Goal: Task Accomplishment & Management: Manage account settings

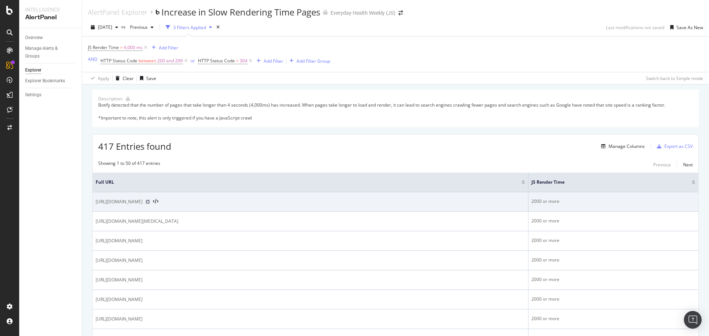
click at [150, 203] on icon at bounding box center [147, 202] width 4 height 4
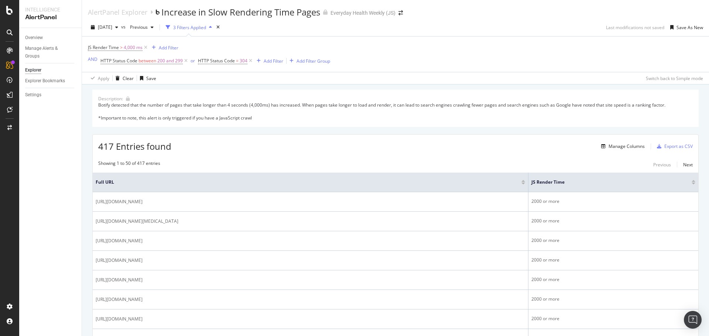
scroll to position [185, 0]
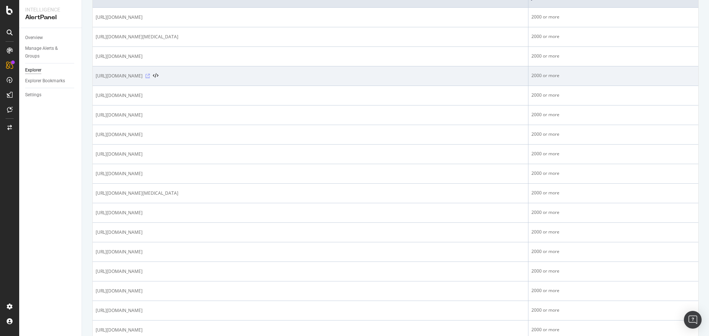
click at [228, 76] on div "https://www.everydayhealth.com/ankylosing-spondylitis/guide/" at bounding box center [310, 75] width 429 height 7
click at [150, 78] on icon at bounding box center [147, 76] width 4 height 4
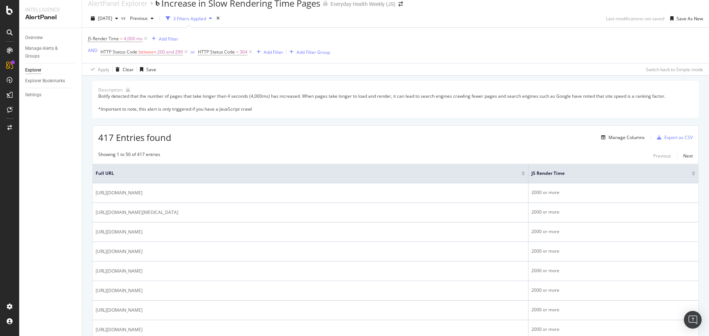
scroll to position [0, 0]
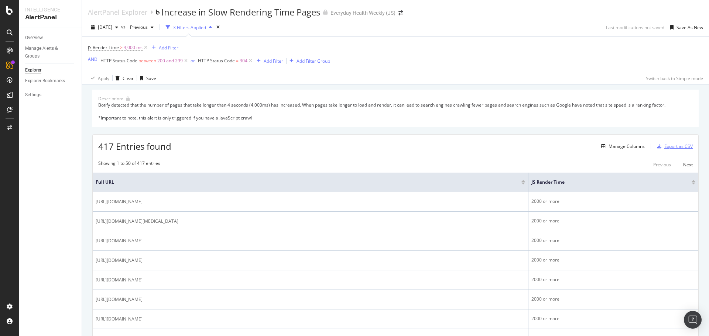
click at [671, 147] on div "Export as CSV" at bounding box center [678, 146] width 28 height 6
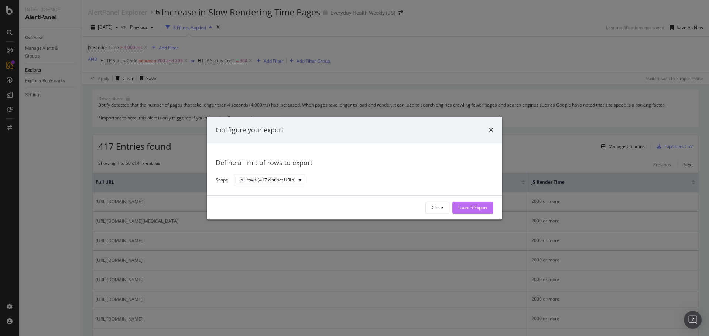
click at [477, 210] on div "Launch Export" at bounding box center [472, 208] width 29 height 6
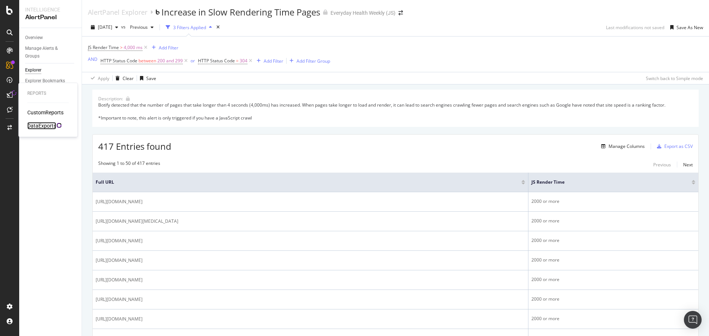
click at [34, 126] on div "DataExports" at bounding box center [41, 125] width 29 height 7
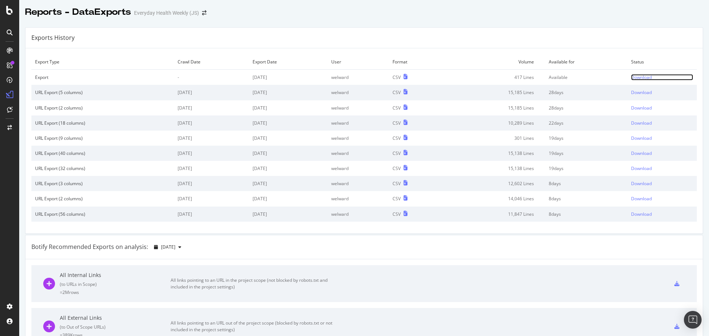
click at [631, 77] on div "Download" at bounding box center [641, 77] width 21 height 6
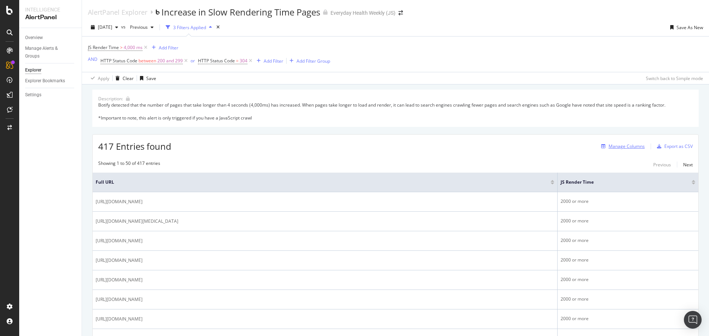
click at [627, 148] on div "Manage Columns" at bounding box center [626, 146] width 36 height 6
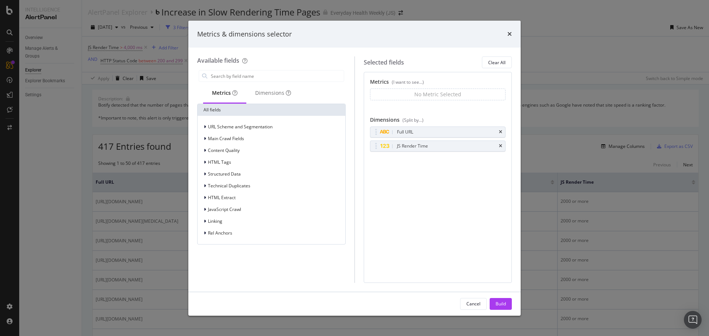
click at [509, 35] on icon "times" at bounding box center [509, 34] width 4 height 6
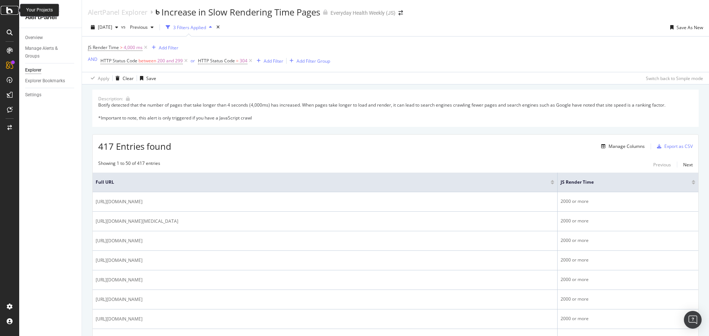
click at [14, 11] on div at bounding box center [10, 10] width 18 height 9
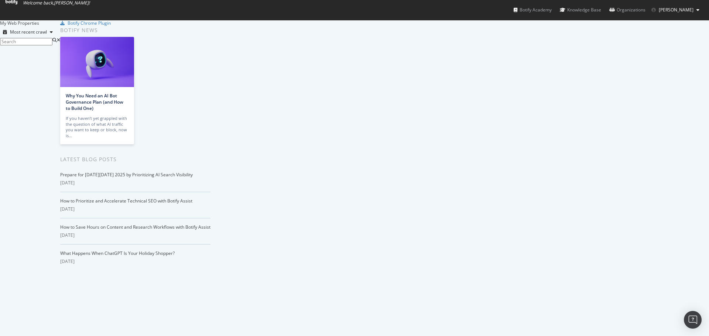
scroll to position [1389, 0]
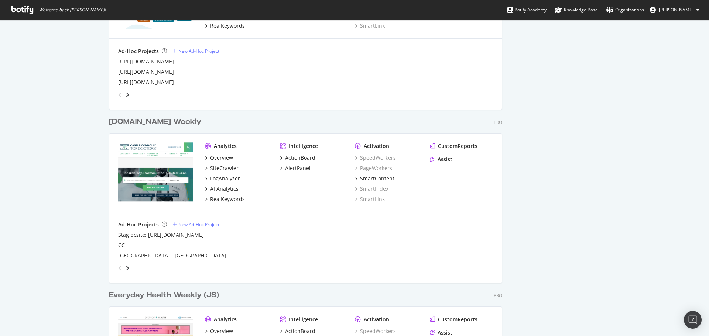
scroll to position [886, 0]
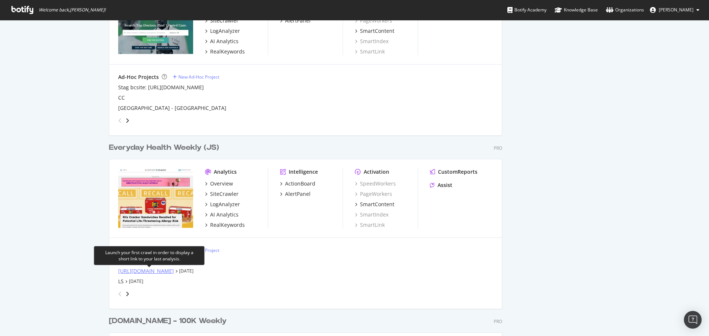
click at [149, 272] on div "[URL][DOMAIN_NAME]" at bounding box center [146, 271] width 56 height 7
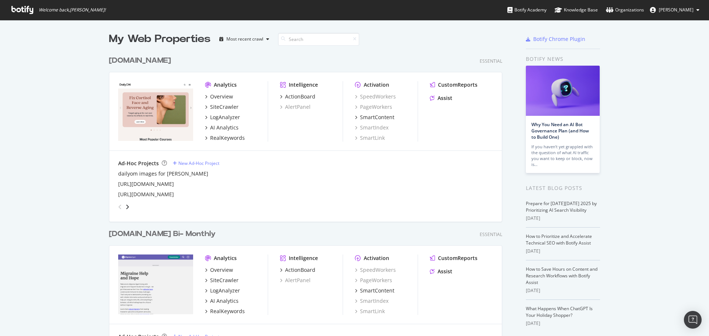
click at [137, 61] on div "[DOMAIN_NAME]" at bounding box center [140, 60] width 62 height 11
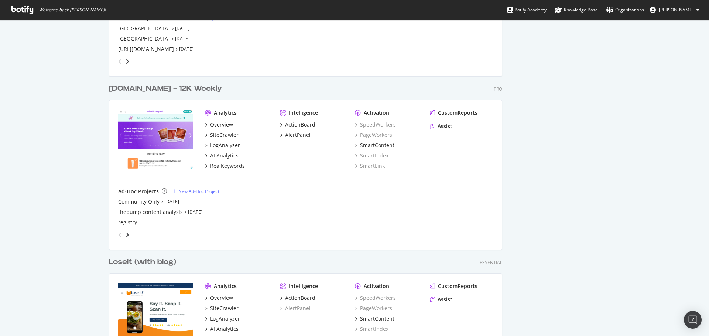
scroll to position [1389, 0]
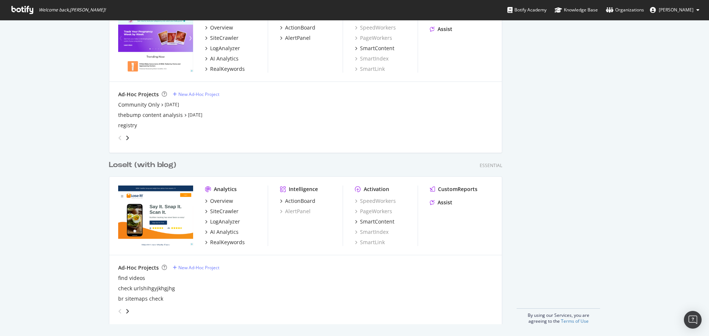
click at [161, 166] on div "LoseIt (with blog)" at bounding box center [142, 165] width 67 height 11
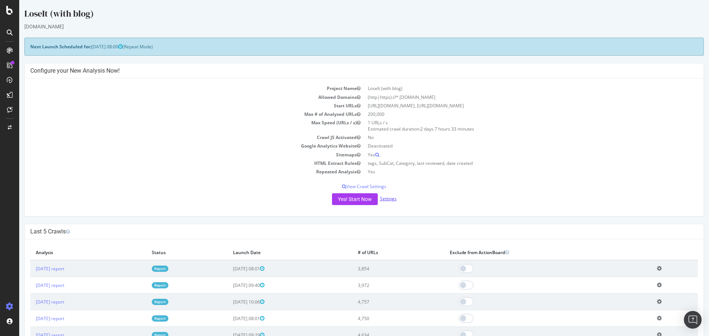
click at [391, 200] on link "Settings" at bounding box center [388, 199] width 17 height 6
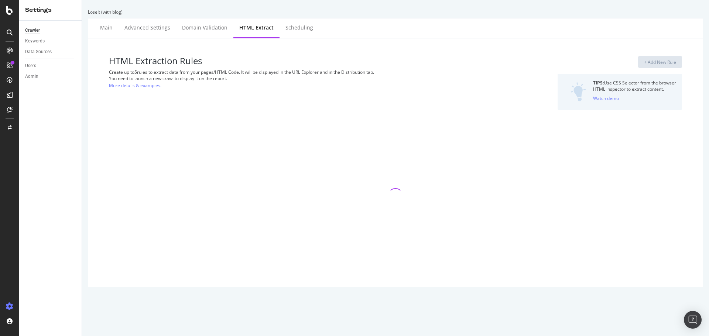
select select "list"
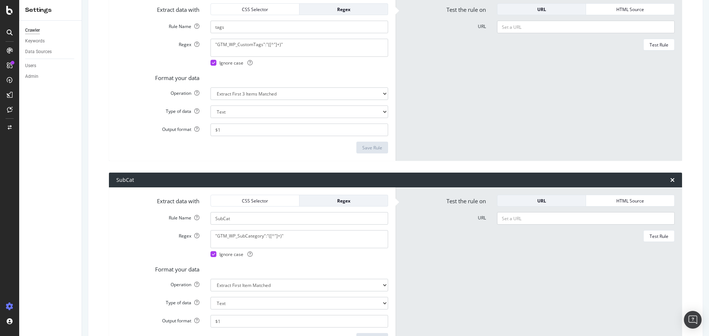
scroll to position [118, 0]
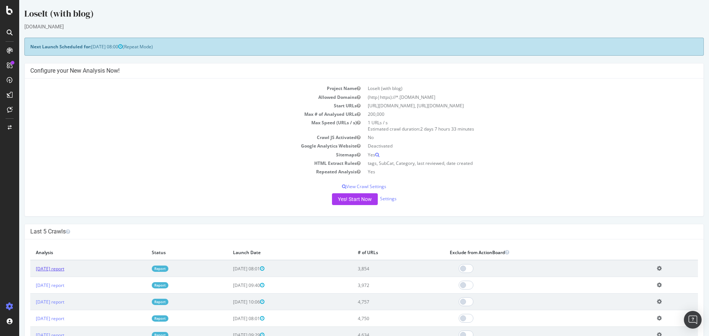
click at [64, 268] on link "2025 Sep. 28th report" at bounding box center [50, 269] width 28 height 6
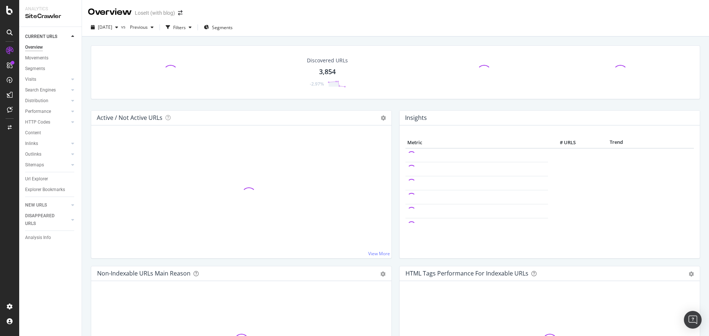
click at [325, 69] on div "3,854" at bounding box center [327, 72] width 17 height 10
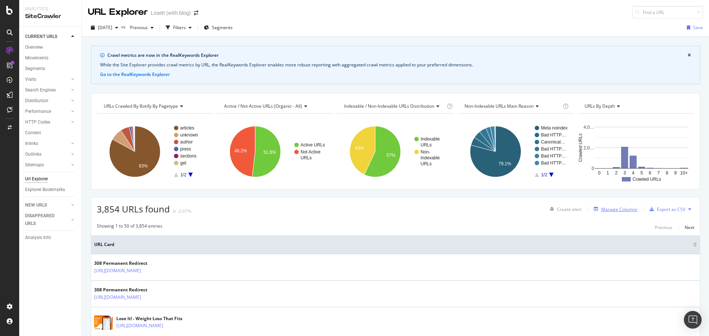
click at [615, 210] on div "Manage Columns" at bounding box center [619, 209] width 36 height 6
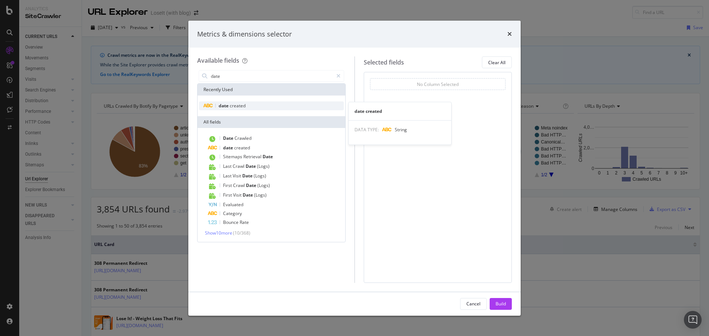
type input "date"
click at [244, 104] on span "created" at bounding box center [238, 106] width 16 height 6
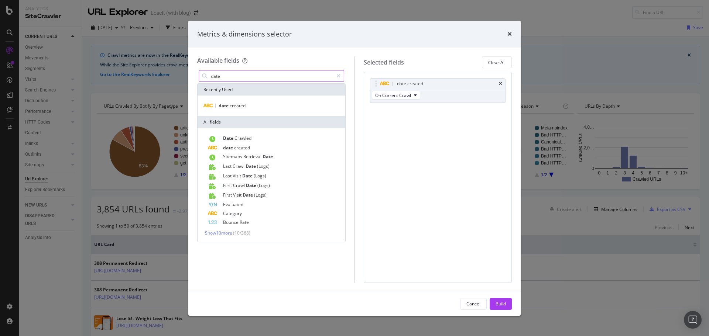
click at [234, 76] on input "date" at bounding box center [271, 76] width 123 height 11
click at [233, 76] on input "date" at bounding box center [271, 76] width 123 height 11
drag, startPoint x: 338, startPoint y: 75, endPoint x: 334, endPoint y: 78, distance: 4.2
click at [339, 75] on icon "modal" at bounding box center [338, 75] width 4 height 5
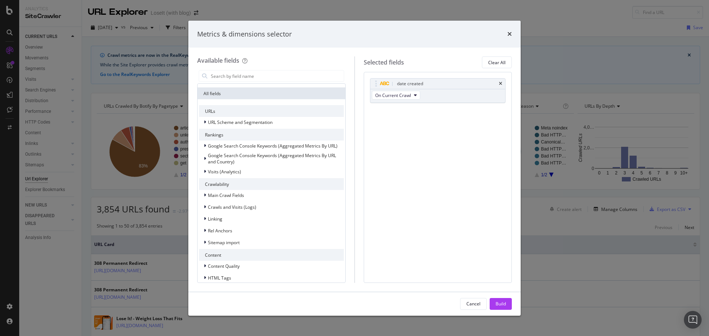
scroll to position [139, 0]
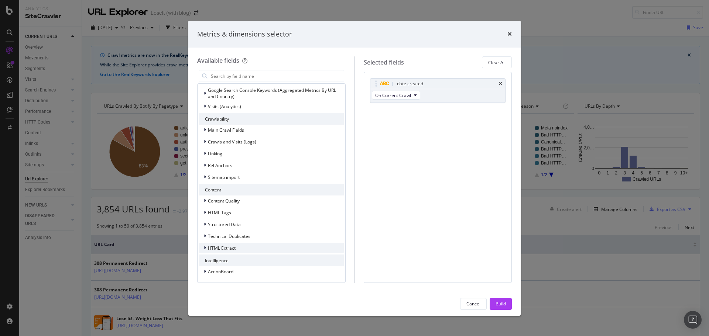
click at [221, 247] on span "HTML Extract" at bounding box center [222, 248] width 28 height 6
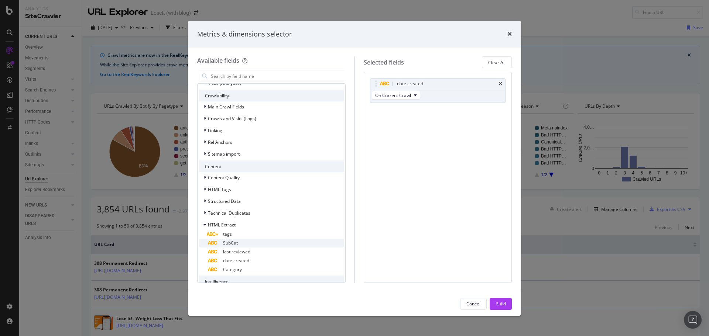
scroll to position [183, 0]
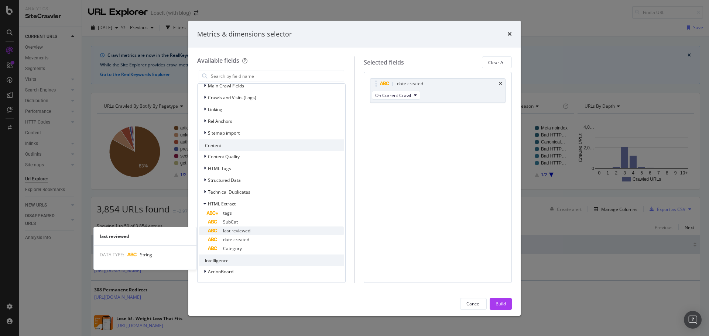
click at [236, 229] on span "last reviewed" at bounding box center [236, 231] width 27 height 6
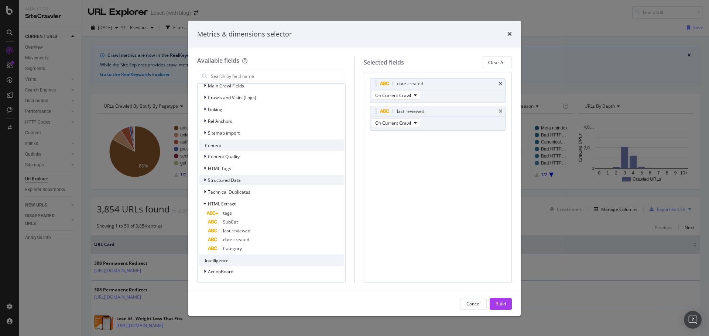
click at [223, 180] on span "Structured Data" at bounding box center [224, 180] width 33 height 6
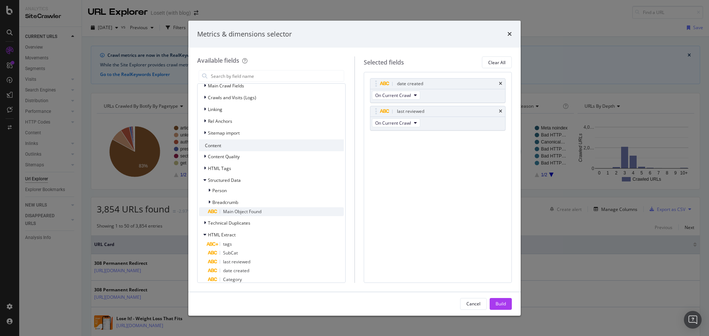
scroll to position [214, 0]
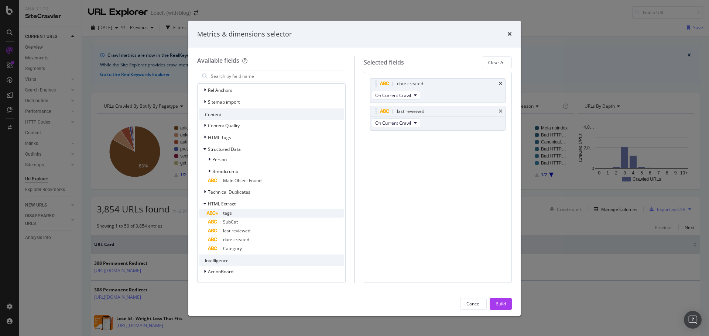
click at [232, 214] on div "tags" at bounding box center [276, 213] width 136 height 9
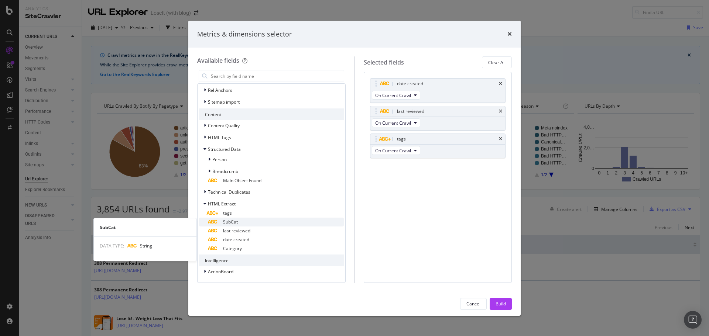
click at [233, 221] on span "SubCat" at bounding box center [230, 222] width 15 height 6
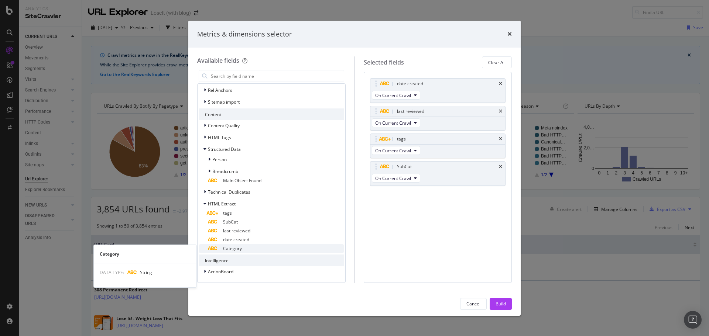
click at [240, 250] on span "Category" at bounding box center [232, 248] width 19 height 6
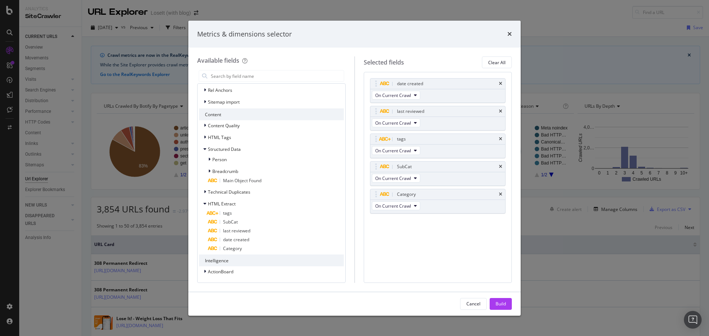
click at [496, 304] on div "Build" at bounding box center [500, 304] width 10 height 6
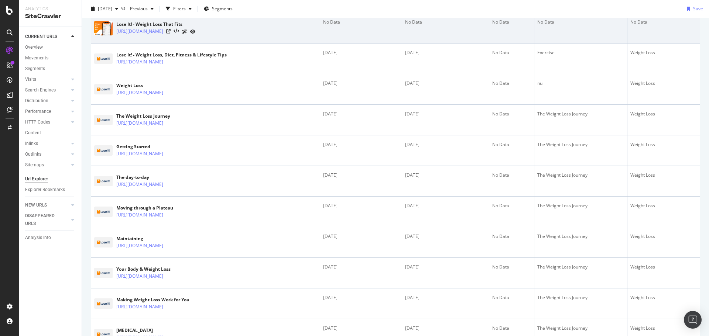
scroll to position [74, 0]
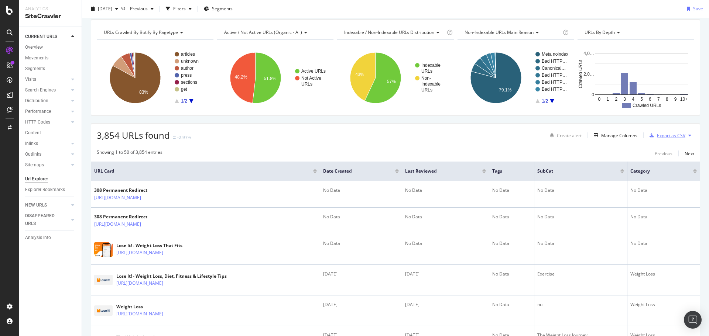
click at [662, 138] on div "Export as CSV" at bounding box center [671, 136] width 28 height 6
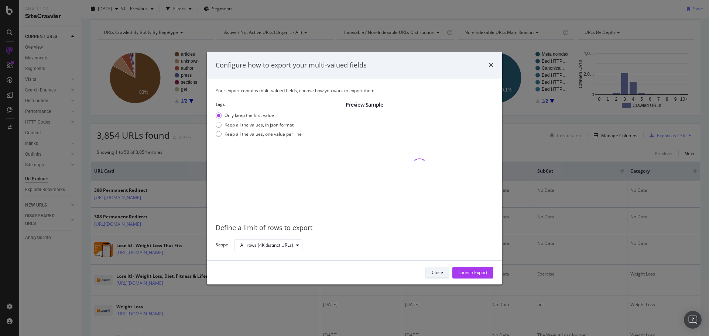
click at [436, 272] on div "Close" at bounding box center [437, 273] width 11 height 6
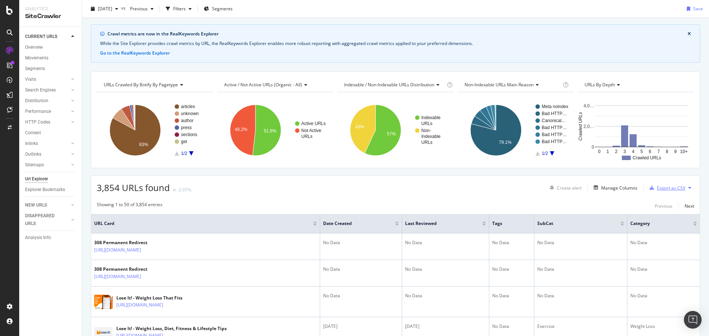
scroll to position [0, 0]
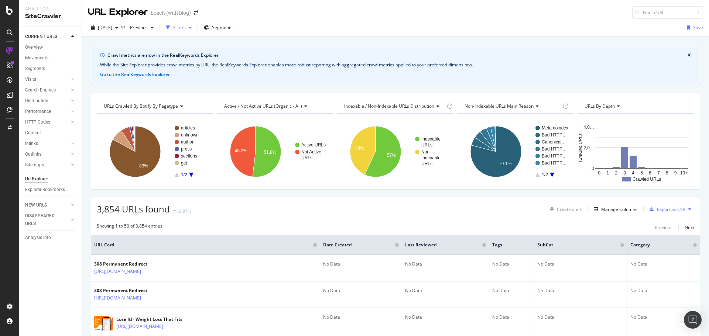
click at [186, 28] on div "Filters" at bounding box center [179, 27] width 13 height 6
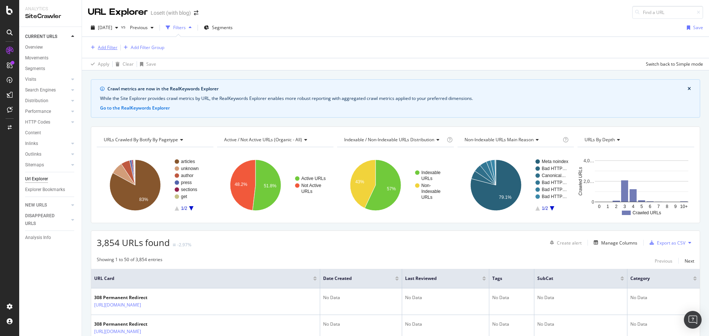
click at [102, 47] on div "Add Filter" at bounding box center [108, 47] width 20 height 6
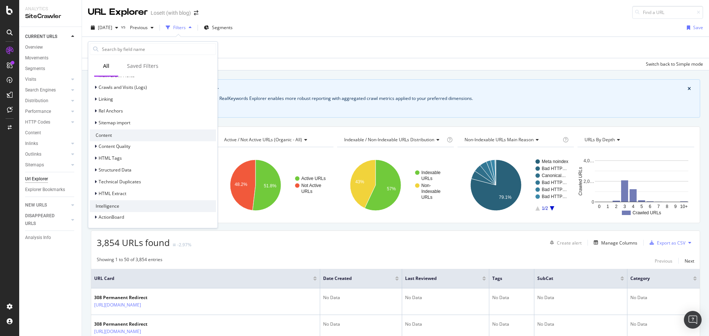
scroll to position [223, 0]
click at [131, 192] on div "HTML Extract" at bounding box center [153, 193] width 126 height 10
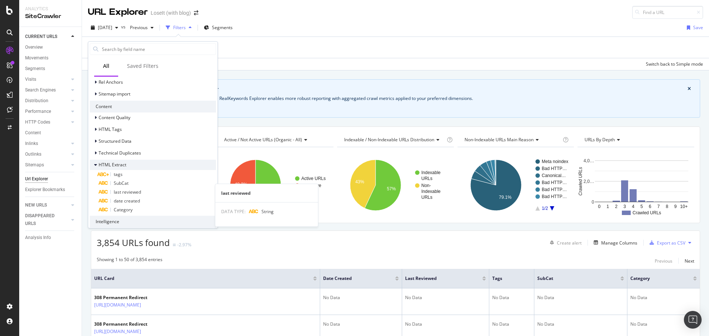
scroll to position [268, 0]
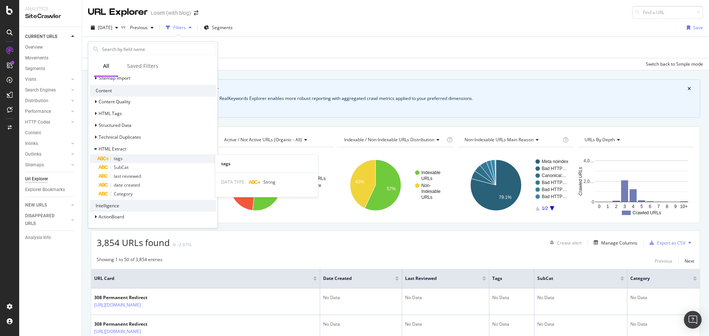
click at [123, 159] on div "tags" at bounding box center [157, 158] width 117 height 9
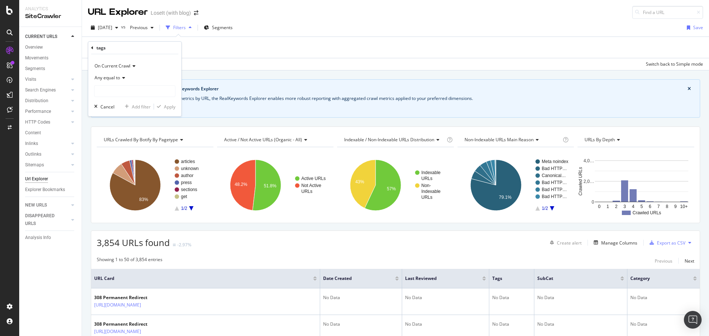
click at [122, 78] on icon at bounding box center [122, 78] width 5 height 4
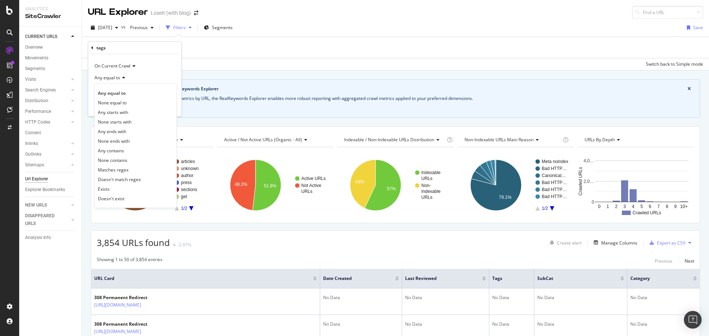
drag, startPoint x: 127, startPoint y: 159, endPoint x: 132, endPoint y: 144, distance: 16.3
click at [127, 159] on span "None contains" at bounding box center [113, 160] width 30 height 6
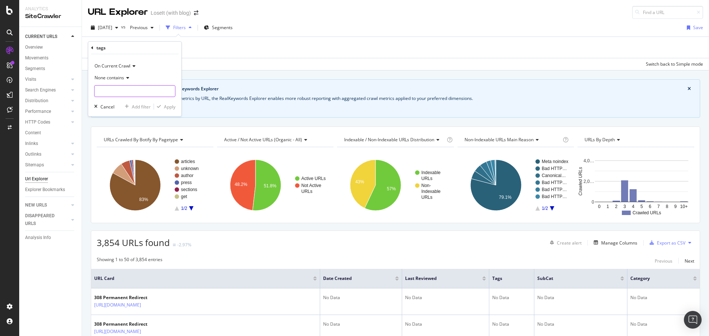
click at [124, 90] on input "text" at bounding box center [135, 91] width 80 height 12
type input "No Data"
click at [174, 108] on div "Apply" at bounding box center [169, 107] width 11 height 6
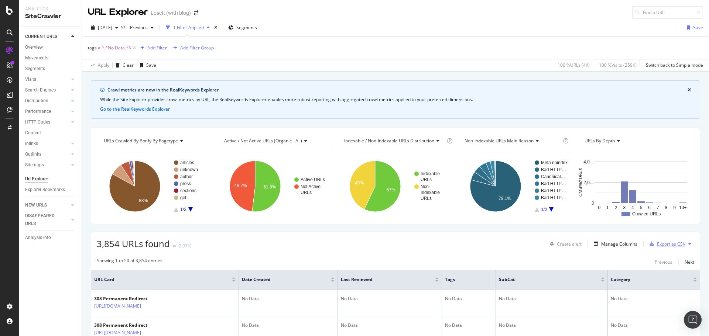
click at [672, 241] on div "Export as CSV" at bounding box center [671, 244] width 28 height 6
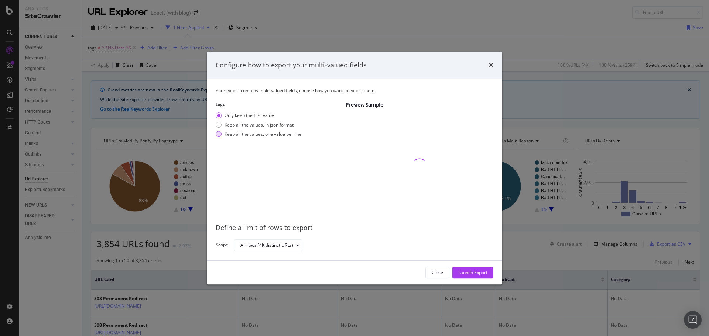
click at [266, 131] on div "Keep all the values, one value per line" at bounding box center [262, 134] width 77 height 6
click at [467, 269] on div "Launch Export" at bounding box center [472, 272] width 29 height 11
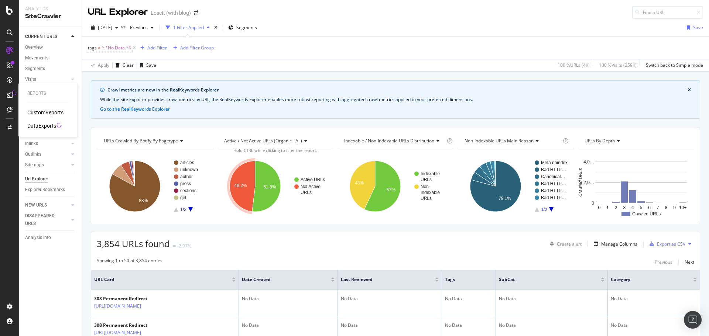
click at [41, 126] on div "DataExports" at bounding box center [41, 125] width 29 height 7
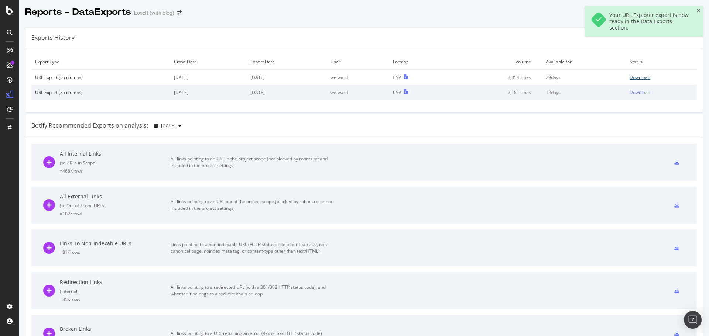
click at [638, 77] on div "Download" at bounding box center [639, 77] width 21 height 6
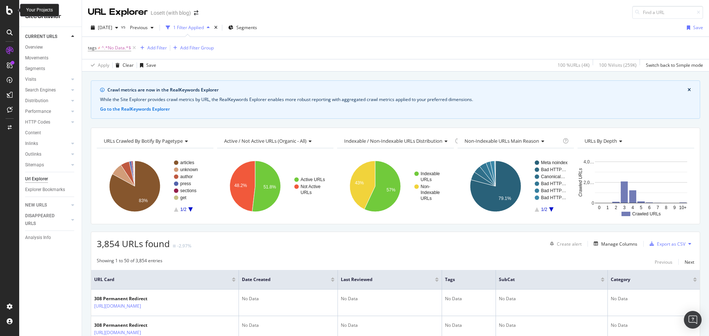
click at [11, 12] on icon at bounding box center [9, 10] width 7 height 9
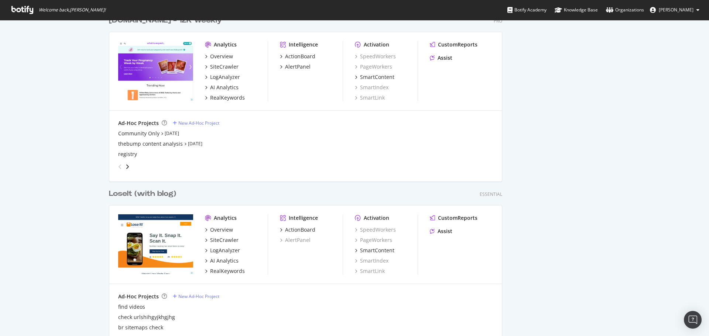
scroll to position [1389, 0]
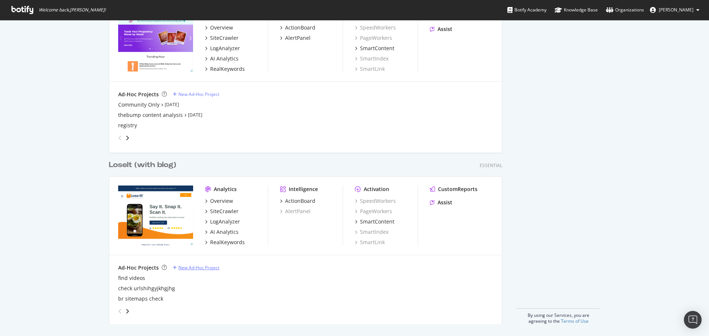
click at [200, 269] on div "New Ad-Hoc Project" at bounding box center [198, 268] width 41 height 6
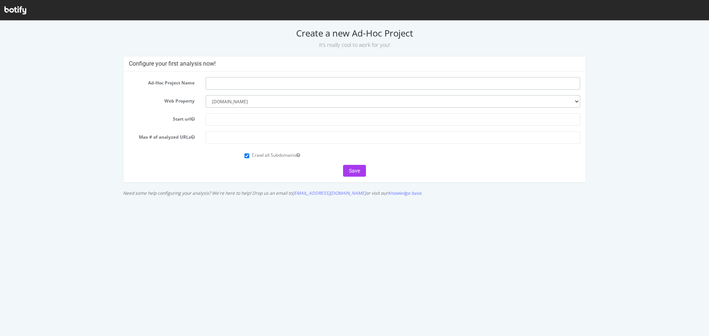
click at [236, 84] on input "text" at bounding box center [393, 83] width 374 height 13
type input "with reviewed data"
click at [242, 102] on select "--------- everydayhealth.com castleconnolly.com migraineagain.com whattoexpect.…" at bounding box center [393, 101] width 374 height 13
click at [230, 117] on input "text" at bounding box center [393, 119] width 374 height 13
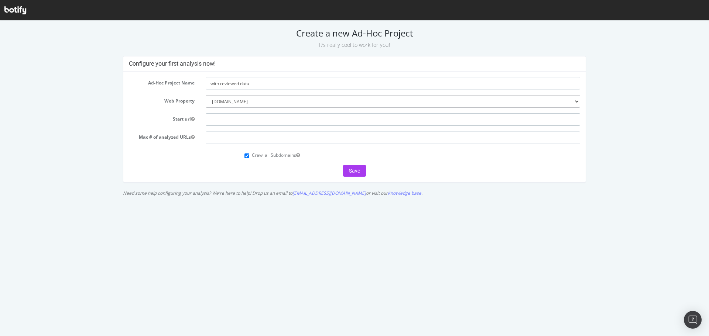
type input "https://loseit.com"
click at [253, 140] on input "number" at bounding box center [393, 137] width 374 height 13
type input "50000"
click at [246, 156] on input "Crawl all Subdomains" at bounding box center [246, 156] width 5 height 5
checkbox input "false"
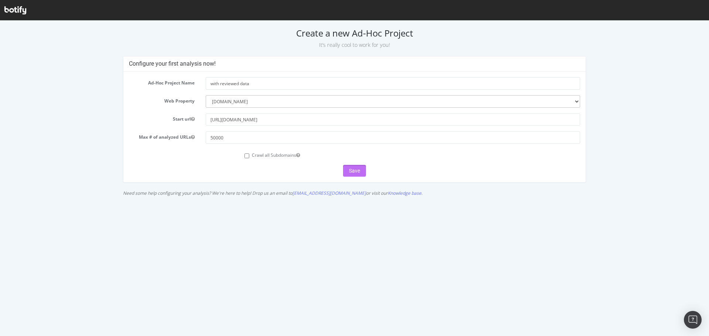
click at [352, 171] on button "Save" at bounding box center [354, 171] width 23 height 12
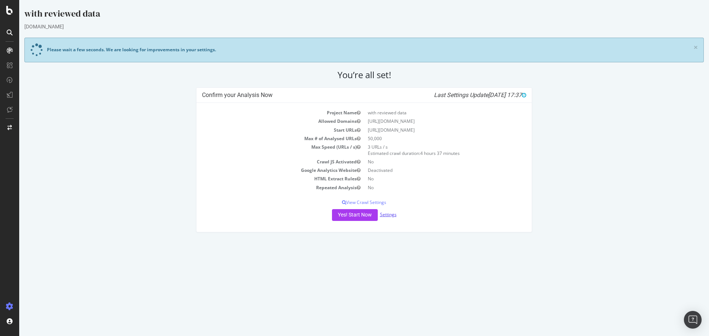
click at [391, 212] on link "Settings" at bounding box center [388, 215] width 17 height 6
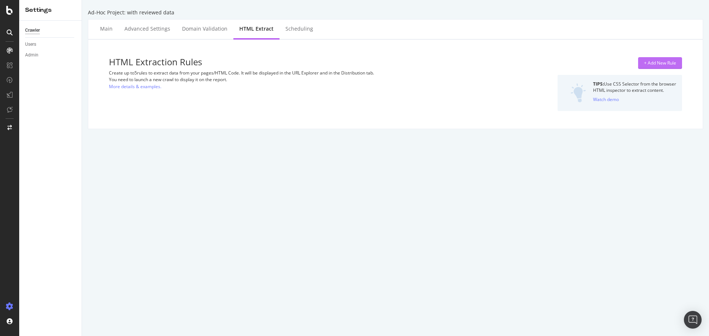
click at [656, 64] on div "+ Add New Rule" at bounding box center [660, 63] width 32 height 6
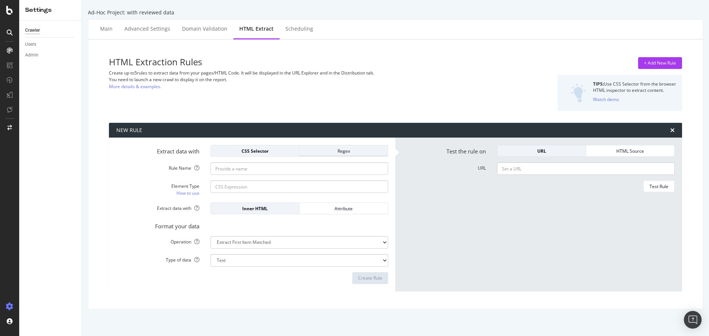
click at [330, 154] on div "Regex" at bounding box center [343, 151] width 76 height 10
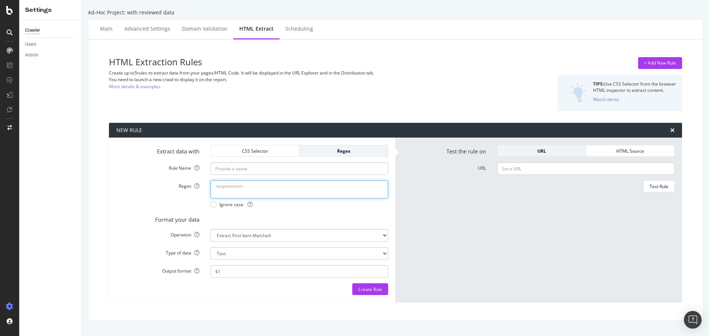
click at [244, 195] on textarea "Regex" at bounding box center [299, 190] width 178 height 18
paste textarea "Expert Reviewed</button>"
type textarea "Expert Reviewed</button>"
click at [259, 168] on input "Rule Name" at bounding box center [299, 168] width 178 height 13
type input "Expert Reviewed?"
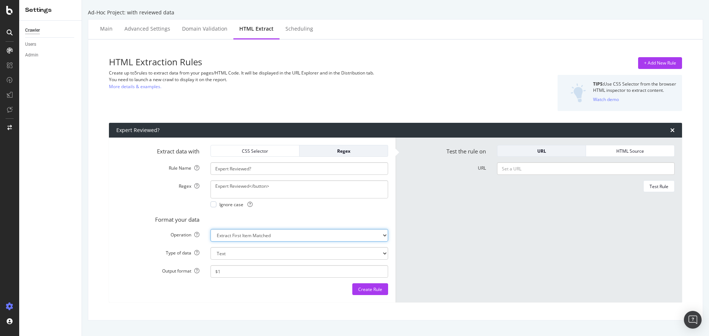
click at [241, 234] on select "Extract First Item Matched Extract First 3 Items Matched Count Number of Occure…" at bounding box center [299, 235] width 178 height 13
select select "exist"
click at [210, 229] on select "Extract First Item Matched Extract First 3 Items Matched Count Number of Occure…" at bounding box center [299, 235] width 178 height 13
select select "b"
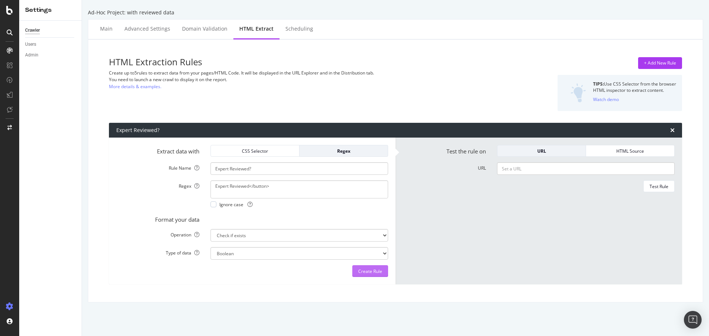
click at [367, 271] on div "Create Rule" at bounding box center [370, 271] width 24 height 6
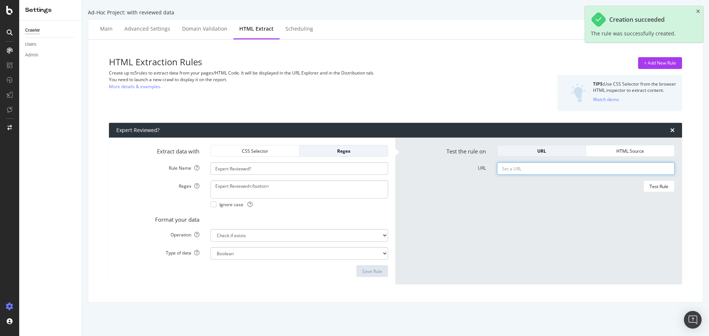
drag, startPoint x: 528, startPoint y: 164, endPoint x: 553, endPoint y: 166, distance: 25.6
click at [528, 164] on input "URL" at bounding box center [586, 168] width 178 height 13
paste input "https://www.loseit.com/articles/foods-that-pack-more-protein-than-chicken/"
type input "https://www.loseit.com/articles/foods-that-pack-more-protein-than-chicken/"
click at [658, 185] on div "Test Rule" at bounding box center [658, 186] width 19 height 6
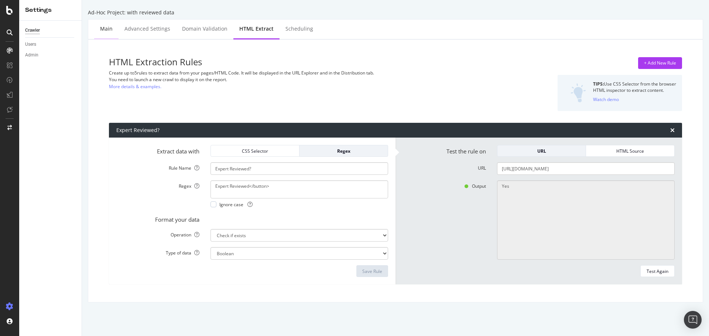
click at [111, 28] on div "Main" at bounding box center [106, 28] width 13 height 7
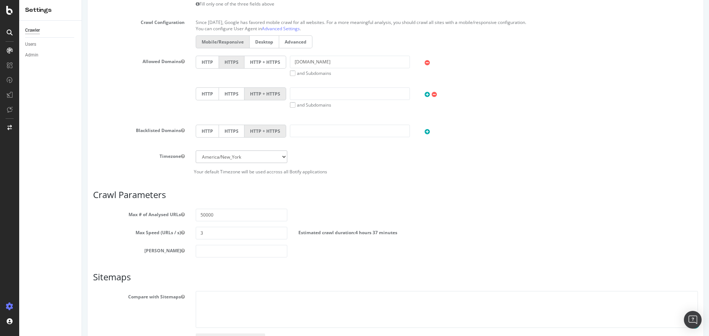
scroll to position [320, 0]
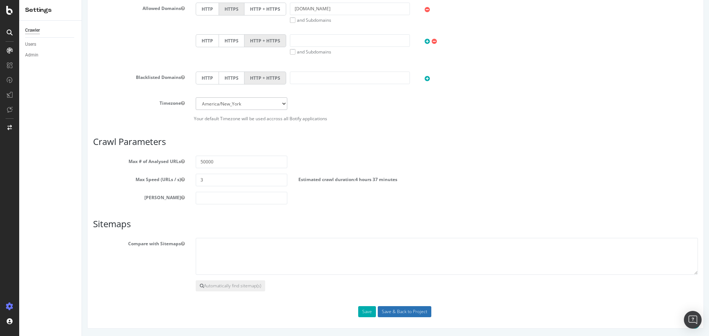
click at [398, 315] on input "Save & Back to Project" at bounding box center [405, 311] width 54 height 11
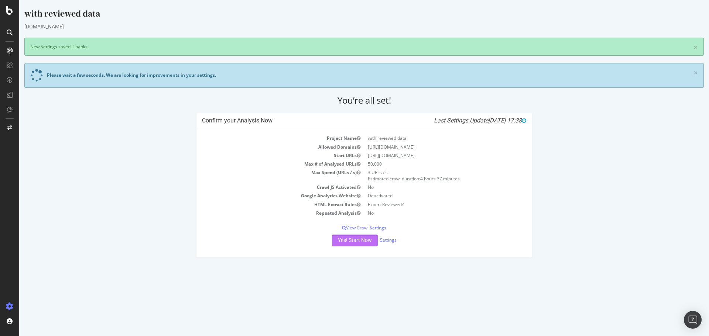
click at [360, 240] on button "Yes! Start Now" at bounding box center [355, 241] width 46 height 12
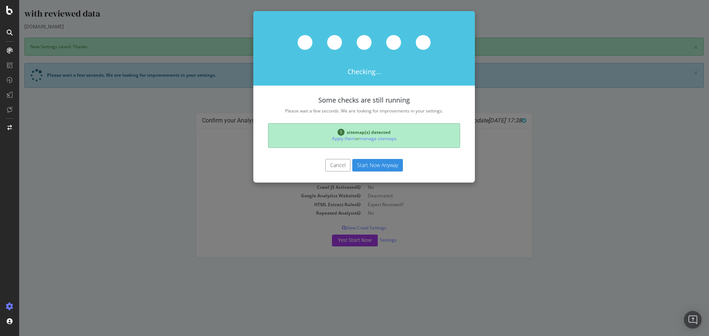
click at [376, 163] on button "Start Now Anyway" at bounding box center [377, 165] width 51 height 13
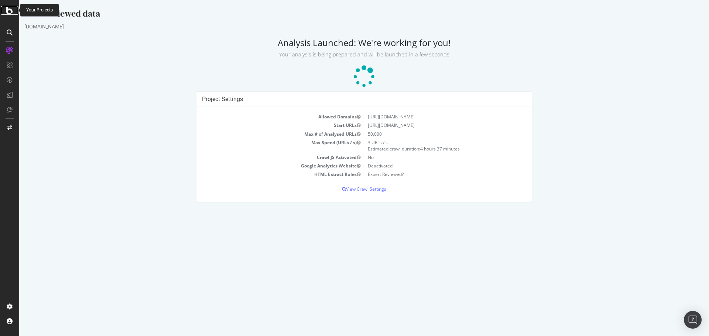
click at [10, 10] on icon at bounding box center [9, 10] width 7 height 9
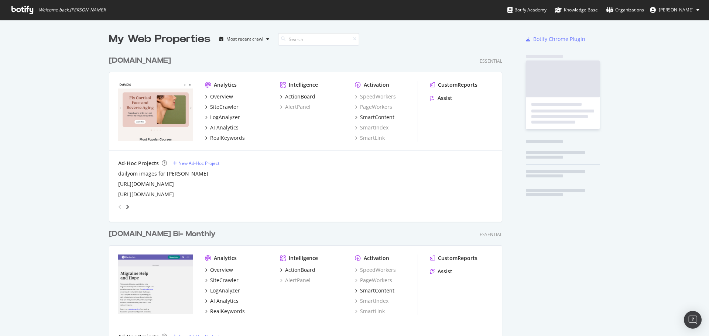
scroll to position [331, 698]
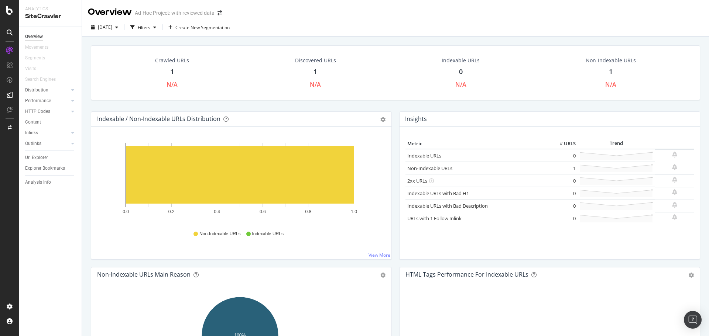
drag, startPoint x: 315, startPoint y: 71, endPoint x: 316, endPoint y: 76, distance: 4.9
click at [315, 71] on div "1" at bounding box center [315, 72] width 4 height 10
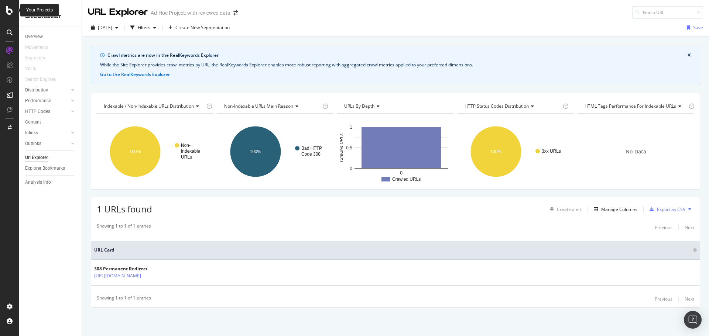
click at [9, 10] on icon at bounding box center [9, 10] width 7 height 9
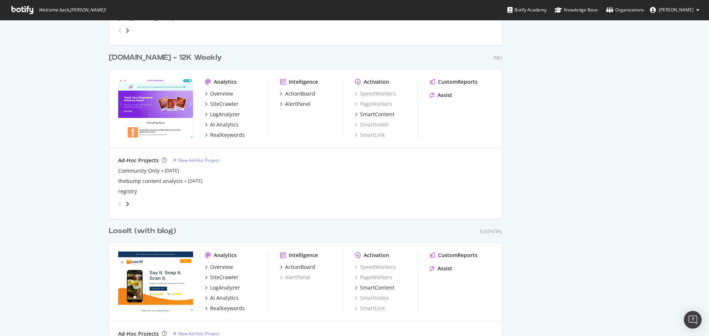
scroll to position [1389, 0]
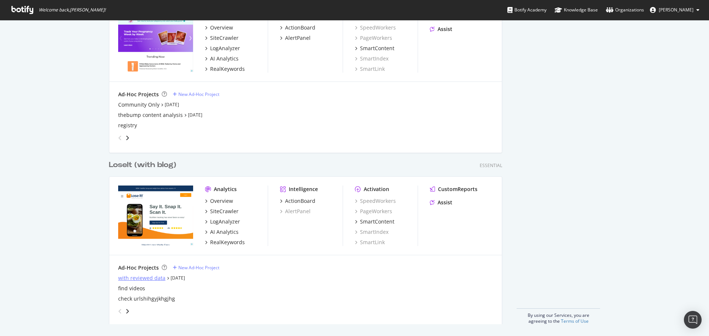
click at [148, 281] on div "with reviewed data" at bounding box center [141, 278] width 47 height 7
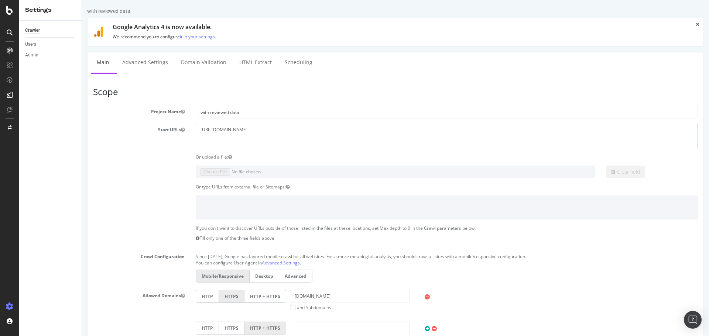
drag, startPoint x: 140, startPoint y: 132, endPoint x: 166, endPoint y: 134, distance: 26.6
click at [135, 133] on div "Start URLs [URL][DOMAIN_NAME]" at bounding box center [395, 136] width 616 height 24
paste textarea "[DOMAIN_NAME][URL]"
paste textarea "[URL][DOMAIN_NAME]"
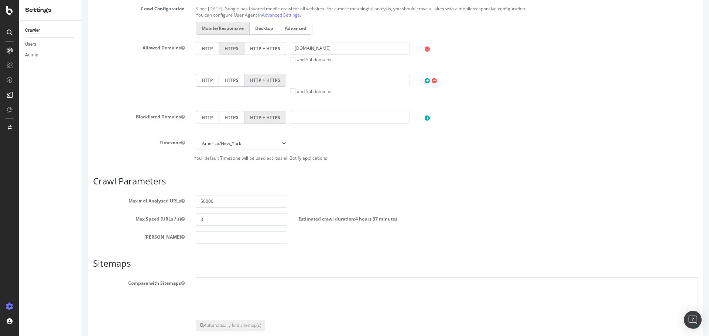
scroll to position [288, 0]
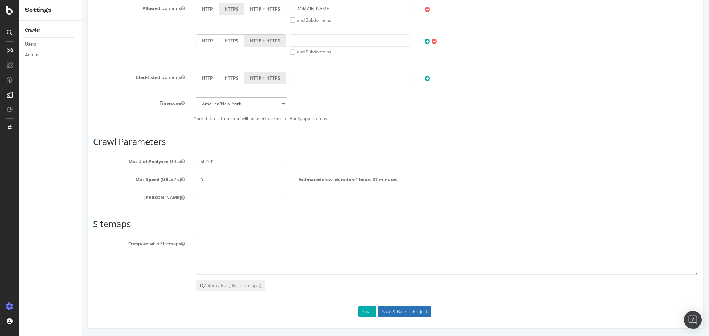
type textarea "[URL][DOMAIN_NAME] [URL][DOMAIN_NAME]"
click at [414, 310] on input "Save & Back to Project" at bounding box center [405, 311] width 54 height 11
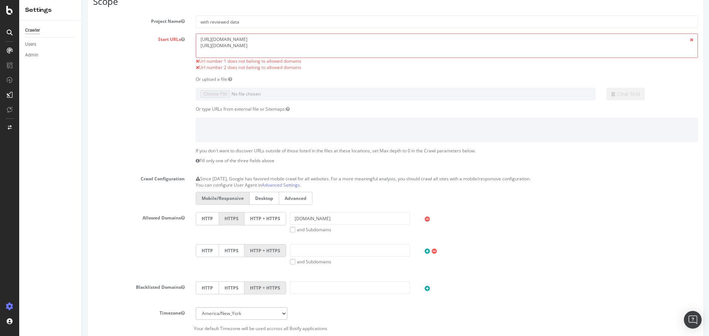
scroll to position [185, 0]
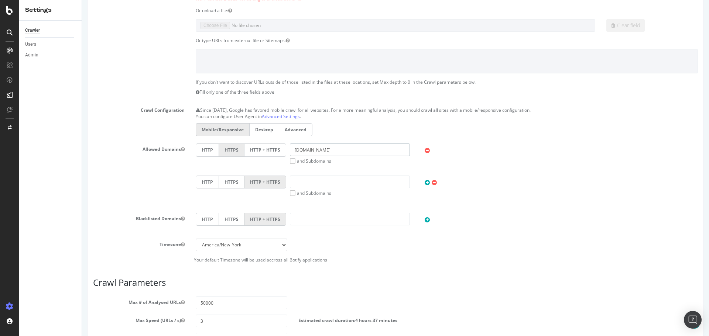
click at [293, 150] on input "[DOMAIN_NAME]" at bounding box center [350, 150] width 120 height 13
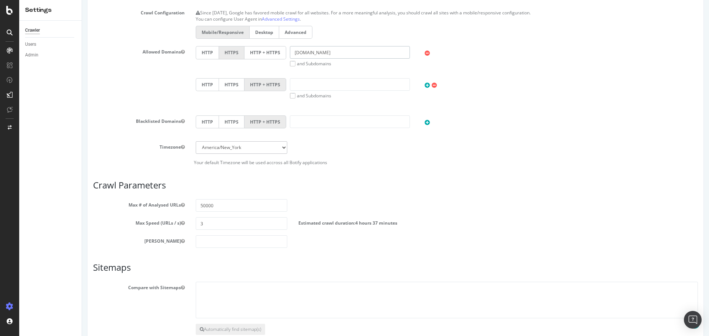
scroll to position [326, 0]
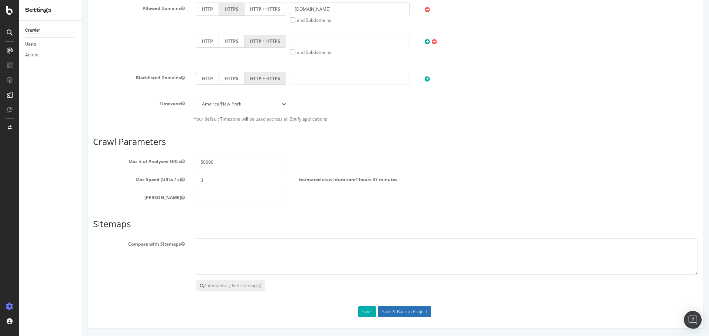
type input "[DOMAIN_NAME]"
click at [405, 308] on input "Save & Back to Project" at bounding box center [405, 311] width 54 height 11
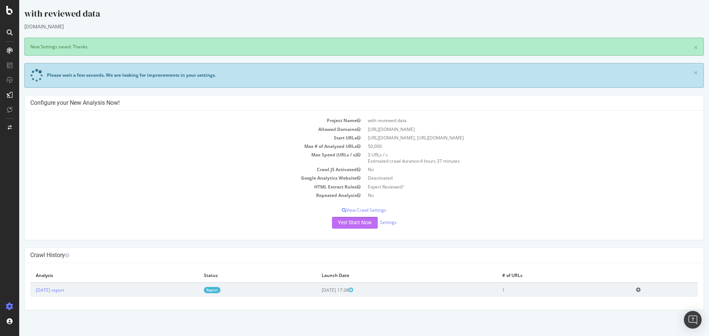
click at [362, 220] on button "Yes! Start Now" at bounding box center [355, 223] width 46 height 12
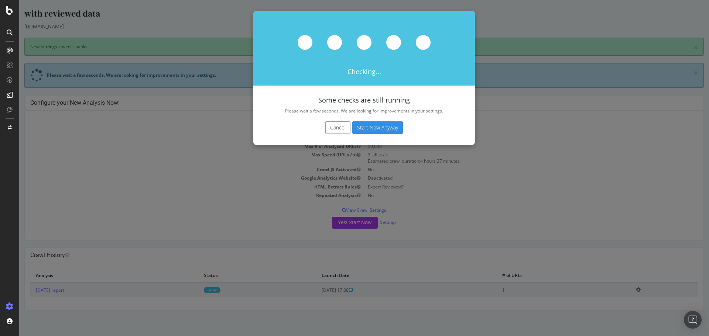
click at [380, 126] on button "Start Now Anyway" at bounding box center [377, 127] width 51 height 13
